Goal: Task Accomplishment & Management: Manage account settings

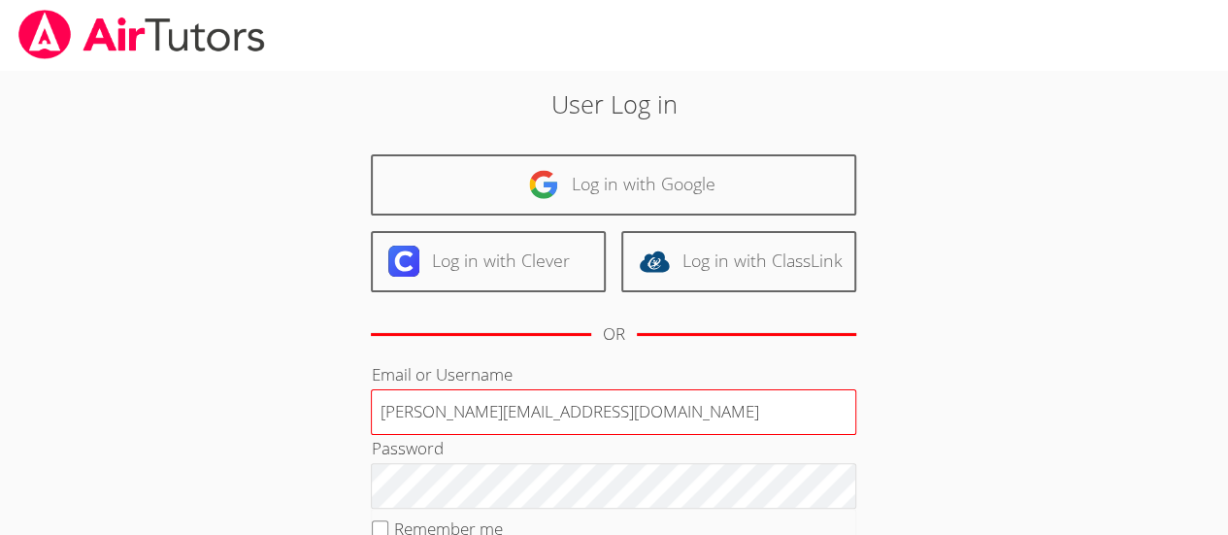
click at [615, 404] on input "Deniseandrews@airtutors.org" at bounding box center [613, 412] width 485 height 47
type input "Deniseandrewstutor@gmail.com"
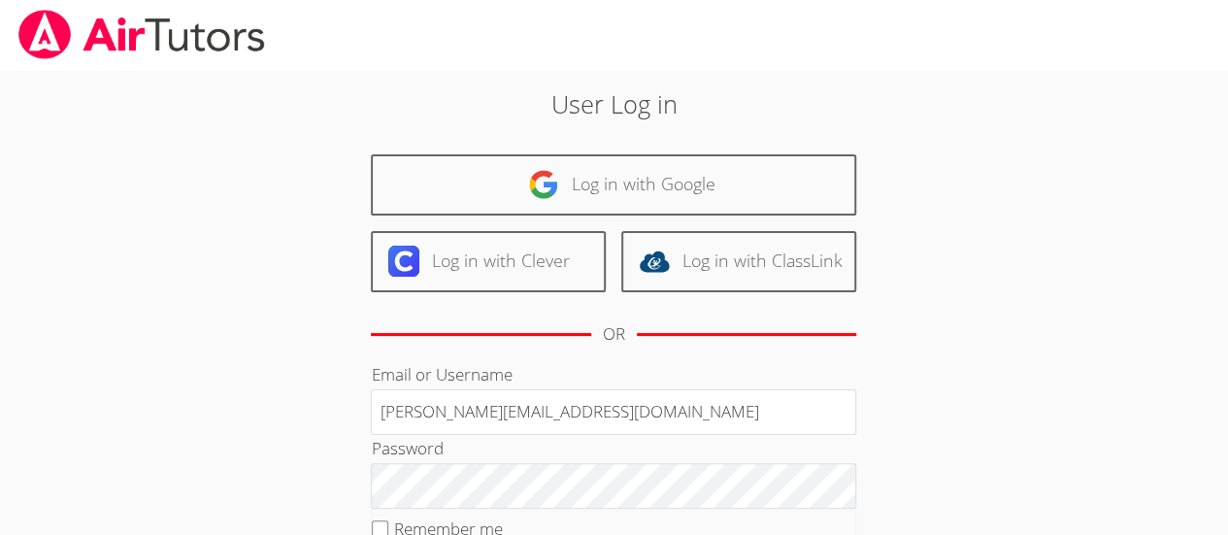
click at [1045, 299] on div "User Log in Log in with Google Log in with Clever Log in with ClassLink OR Emai…" at bounding box center [613, 399] width 921 height 658
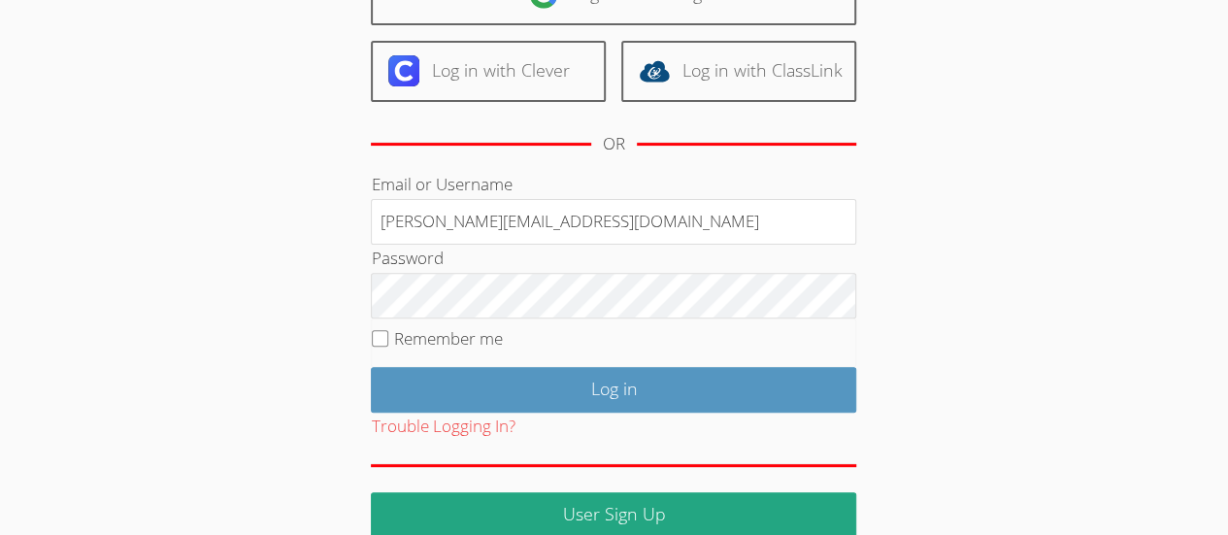
scroll to position [192, 0]
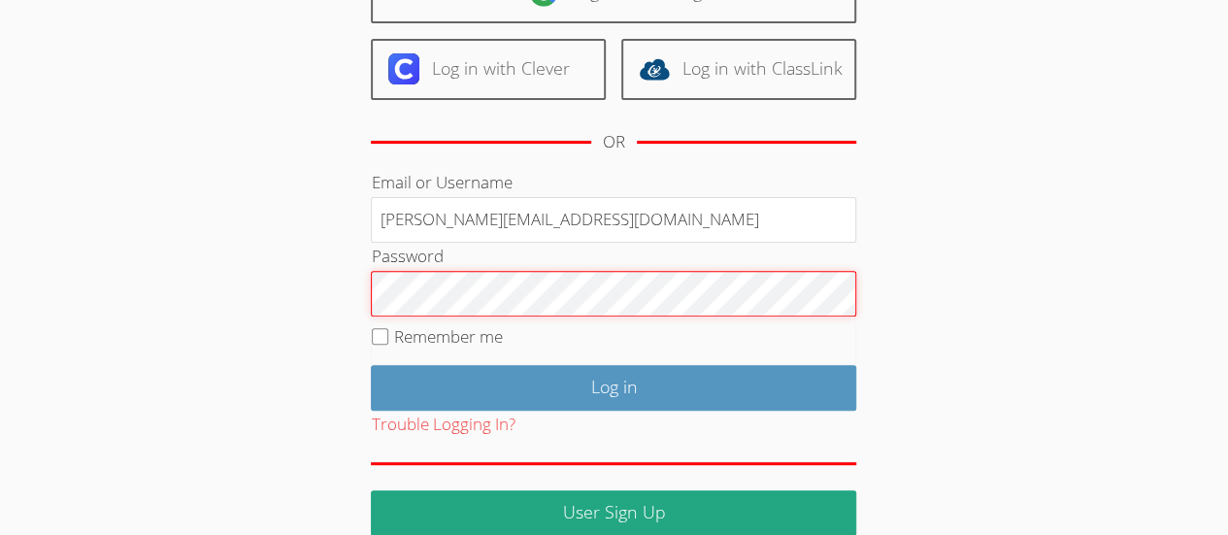
click at [383, 333] on input "Remember me" at bounding box center [380, 336] width 17 height 17
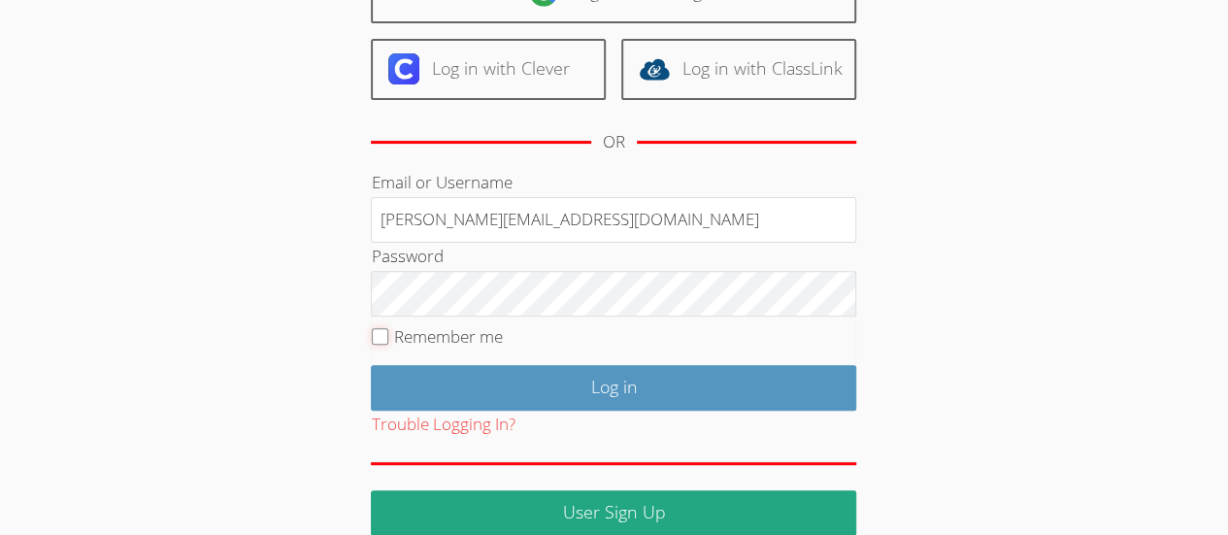
checkbox input "true"
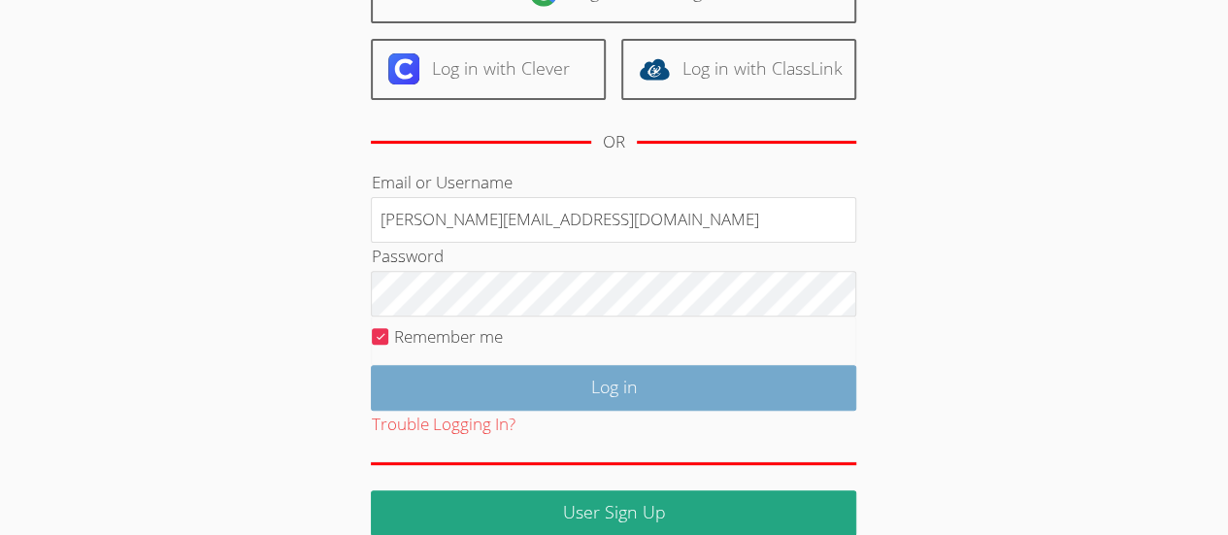
click at [738, 385] on input "Log in" at bounding box center [613, 388] width 485 height 46
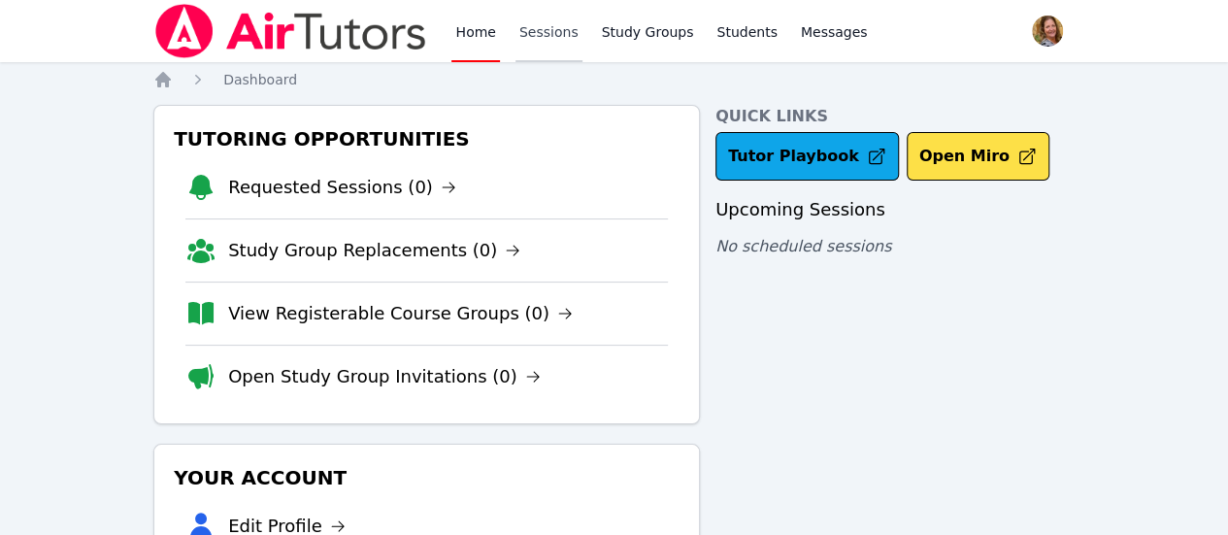
click at [553, 39] on link "Sessions" at bounding box center [548, 31] width 67 height 62
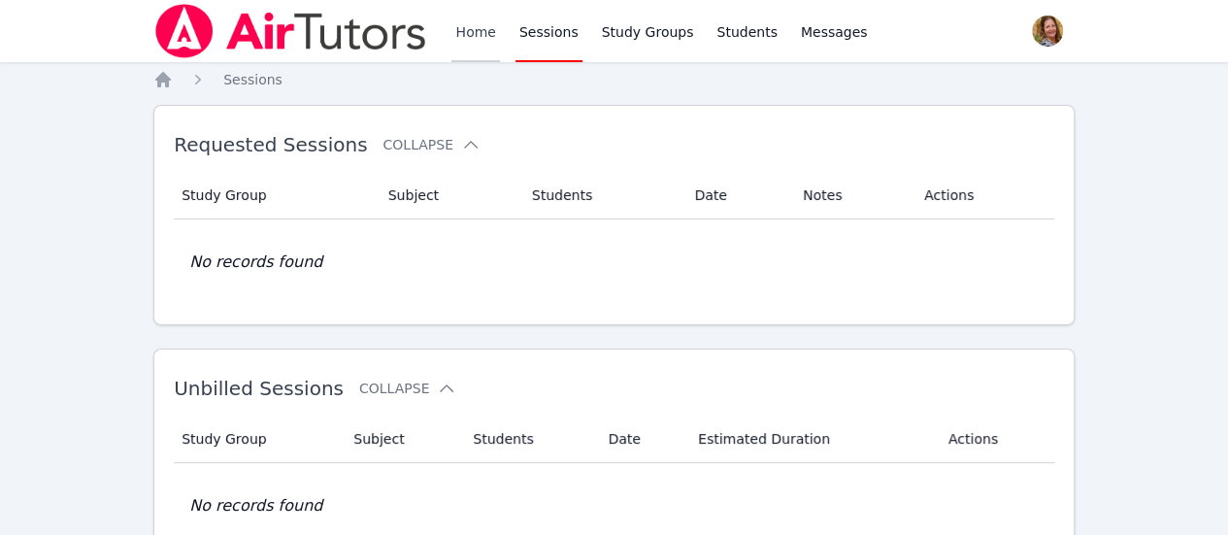
click at [477, 40] on link "Home" at bounding box center [475, 31] width 48 height 62
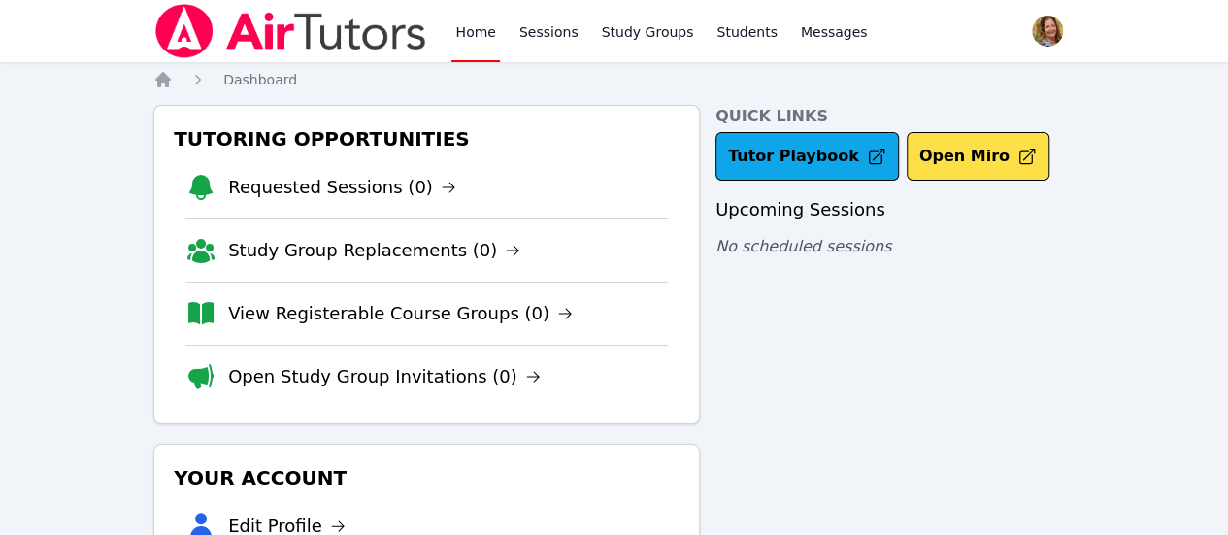
click at [1040, 30] on span "button" at bounding box center [1047, 31] width 43 height 43
click at [923, 108] on button "Logout" at bounding box center [969, 110] width 186 height 35
